Goal: Task Accomplishment & Management: Manage account settings

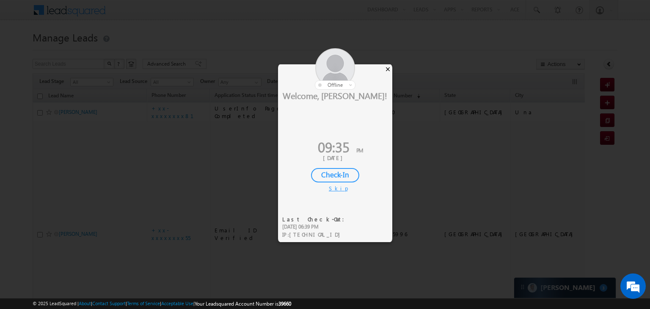
click at [389, 68] on div "×" at bounding box center [387, 68] width 9 height 9
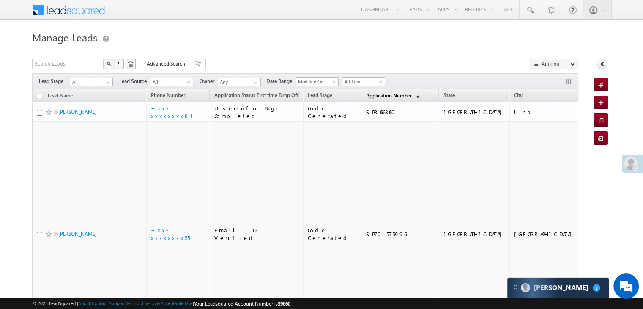
click at [366, 97] on span "Application Number" at bounding box center [389, 95] width 46 height 6
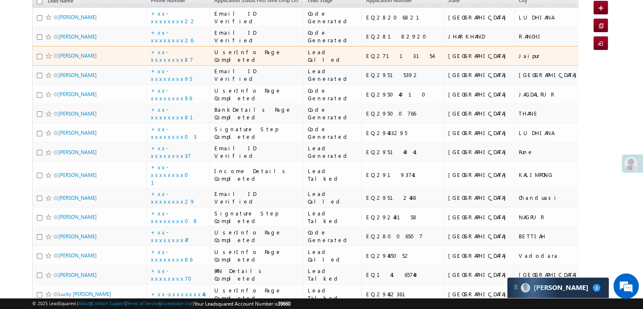
scroll to position [127, 0]
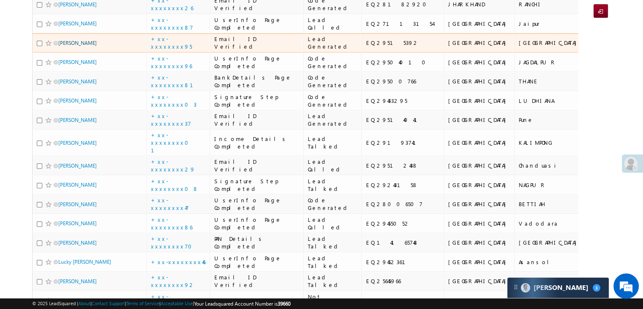
click at [70, 46] on link "[PERSON_NAME]" at bounding box center [77, 43] width 38 height 6
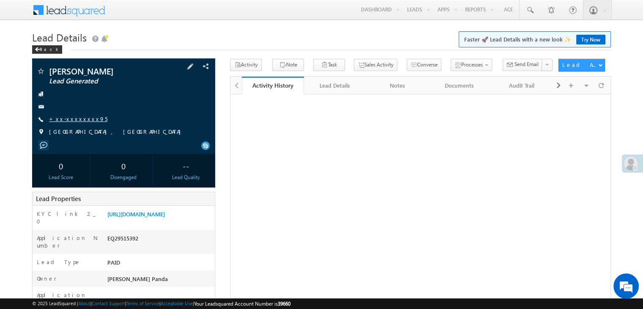
click at [68, 118] on link "+xx-xxxxxxxx95" at bounding box center [78, 118] width 58 height 7
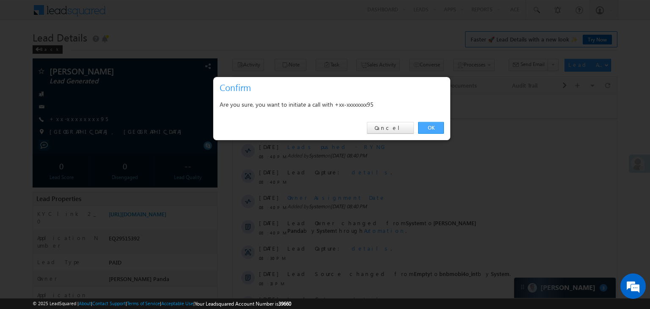
click at [431, 130] on link "OK" at bounding box center [431, 128] width 26 height 12
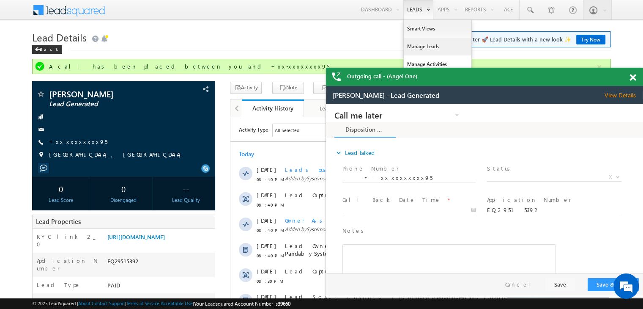
click at [407, 45] on link "Manage Leads" at bounding box center [438, 47] width 68 height 18
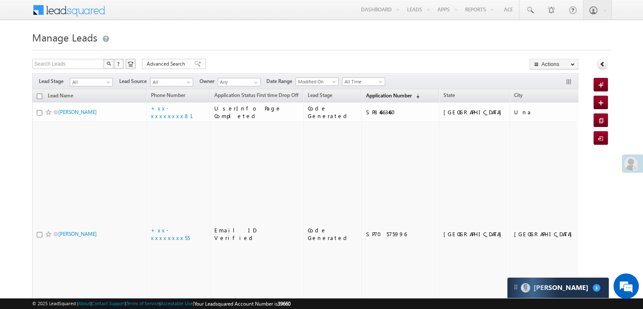
click at [380, 98] on span "Application Number" at bounding box center [389, 95] width 46 height 6
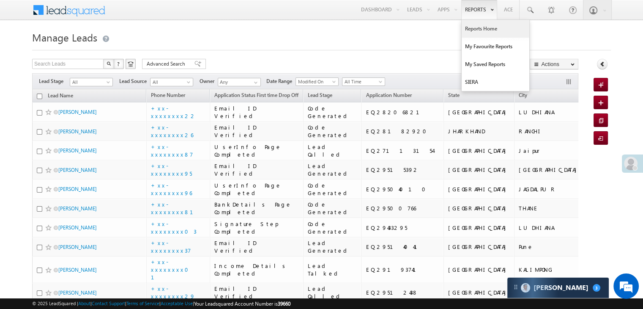
click at [477, 28] on link "Reports Home" at bounding box center [496, 29] width 68 height 18
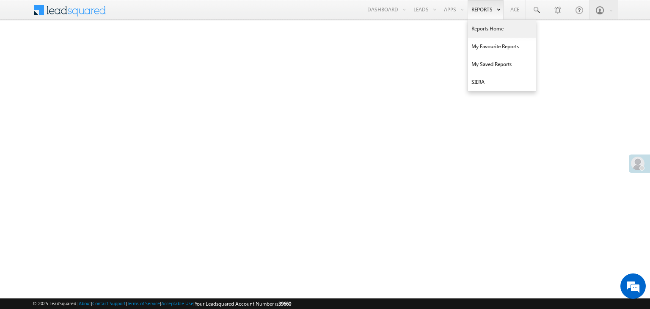
click at [486, 33] on link "Reports Home" at bounding box center [502, 29] width 68 height 18
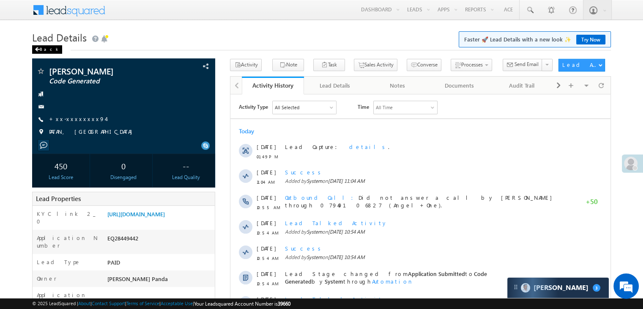
click at [38, 51] on span at bounding box center [37, 49] width 5 height 4
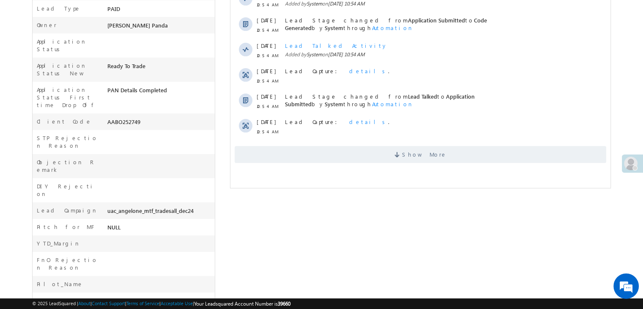
scroll to position [254, 0]
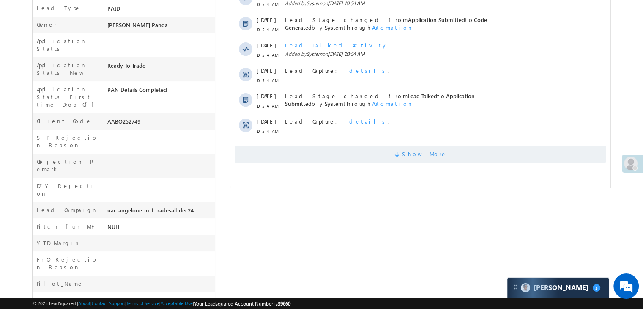
click at [434, 154] on span "Show More" at bounding box center [424, 153] width 45 height 17
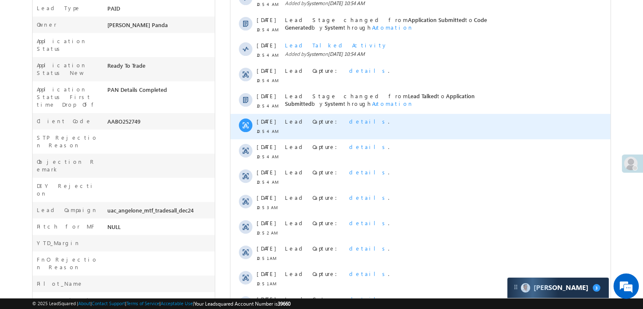
scroll to position [396, 0]
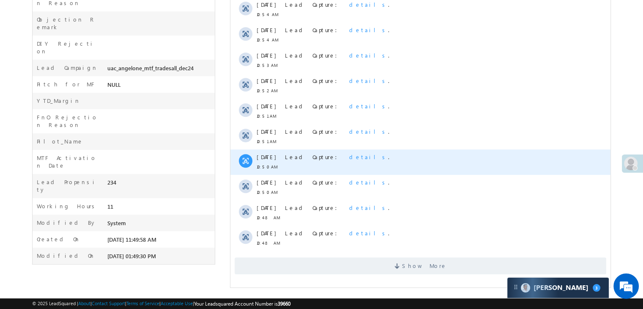
drag, startPoint x: 423, startPoint y: 263, endPoint x: 523, endPoint y: 165, distance: 140.0
click at [423, 263] on span "Show More" at bounding box center [424, 265] width 45 height 17
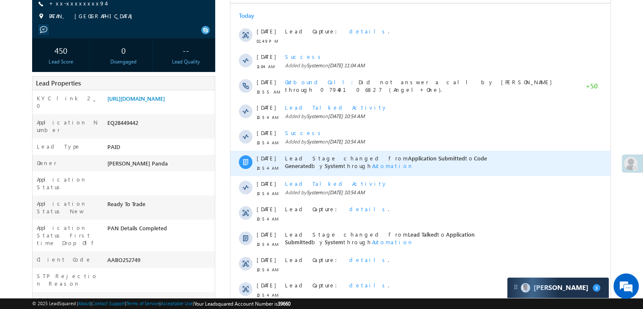
scroll to position [0, 0]
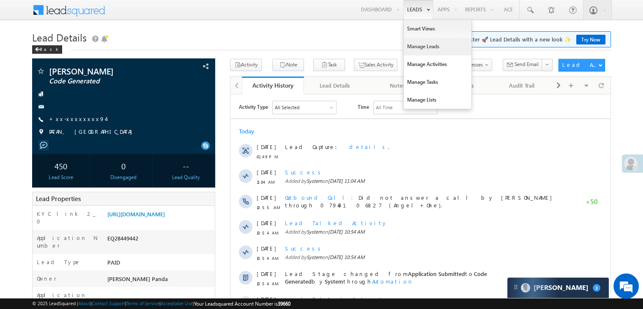
click at [413, 45] on link "Manage Leads" at bounding box center [438, 47] width 68 height 18
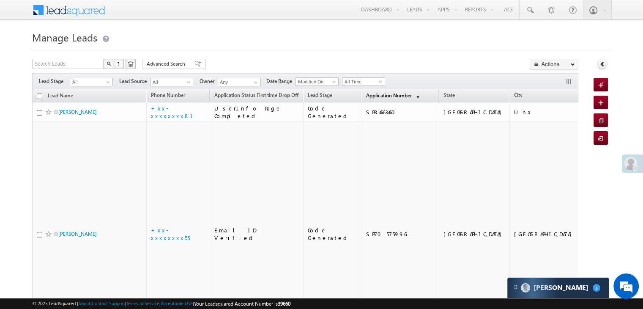
click at [374, 95] on span "Application Number" at bounding box center [389, 95] width 46 height 6
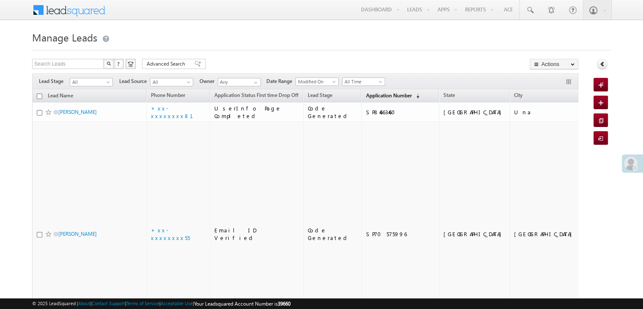
click at [369, 99] on link "Application Number (sorted descending)" at bounding box center [393, 96] width 62 height 11
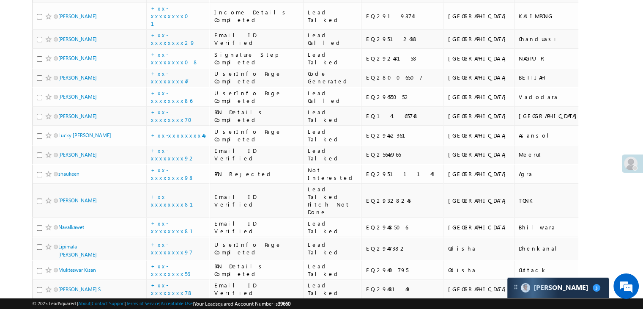
scroll to position [254, 0]
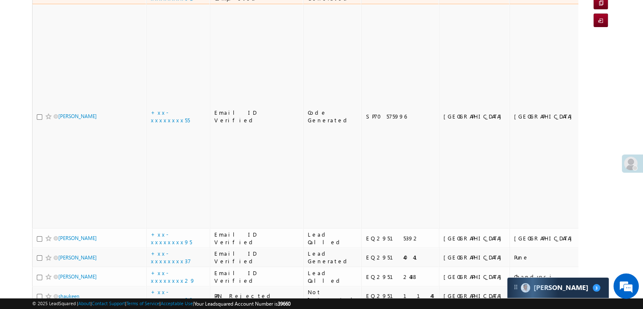
scroll to position [42, 0]
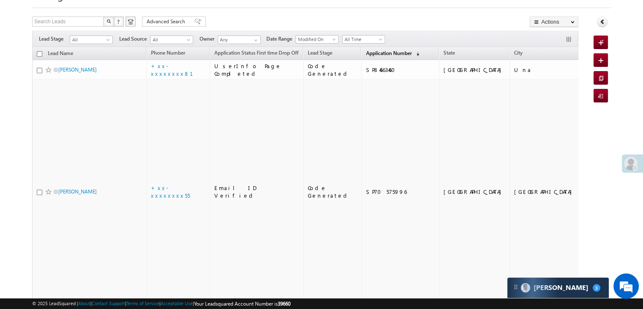
click at [379, 55] on span "Application Number" at bounding box center [389, 53] width 46 height 6
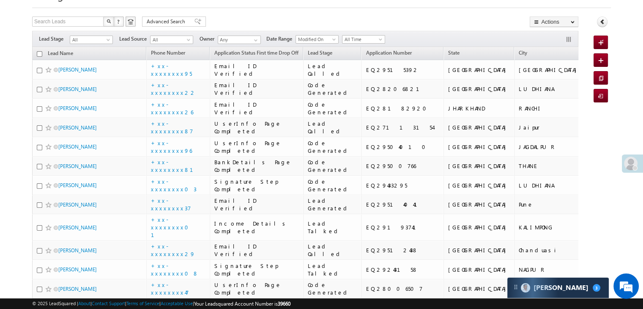
scroll to position [0, 0]
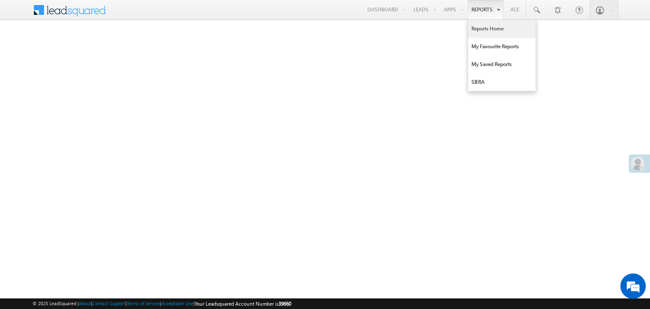
click at [486, 30] on link "Reports Home" at bounding box center [502, 29] width 68 height 18
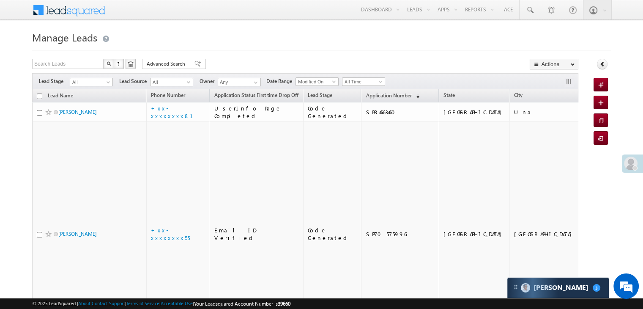
click at [374, 89] on th "Application Number (sorted descending)" at bounding box center [400, 95] width 78 height 13
click at [371, 94] on span "Application Number" at bounding box center [389, 95] width 46 height 6
